Goal: Task Accomplishment & Management: Use online tool/utility

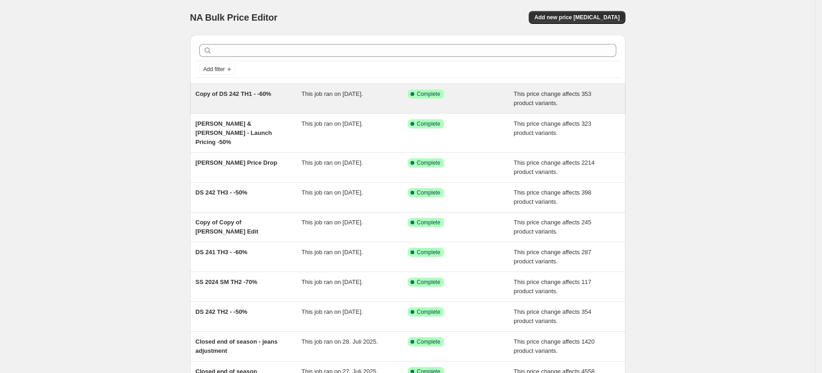
click at [260, 103] on div "Copy of DS 242 TH1 - -60%" at bounding box center [249, 98] width 106 height 18
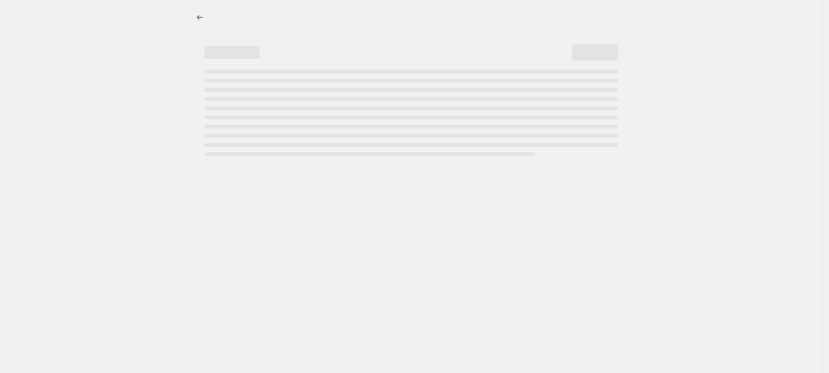
select select "pcap"
select select "no_change"
select select "tag"
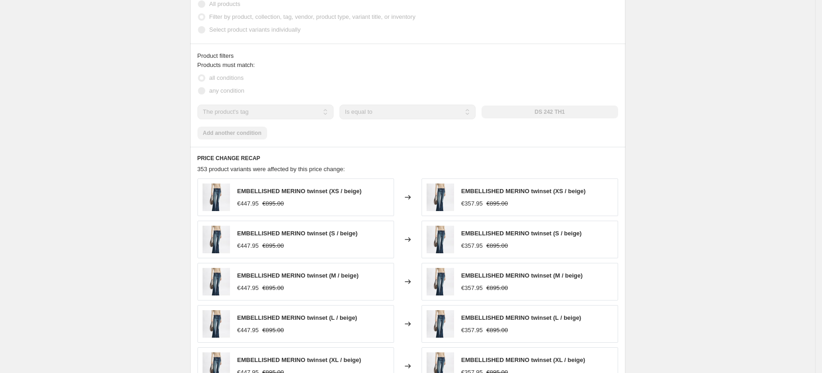
scroll to position [618, 0]
